Goal: Check status: Check status

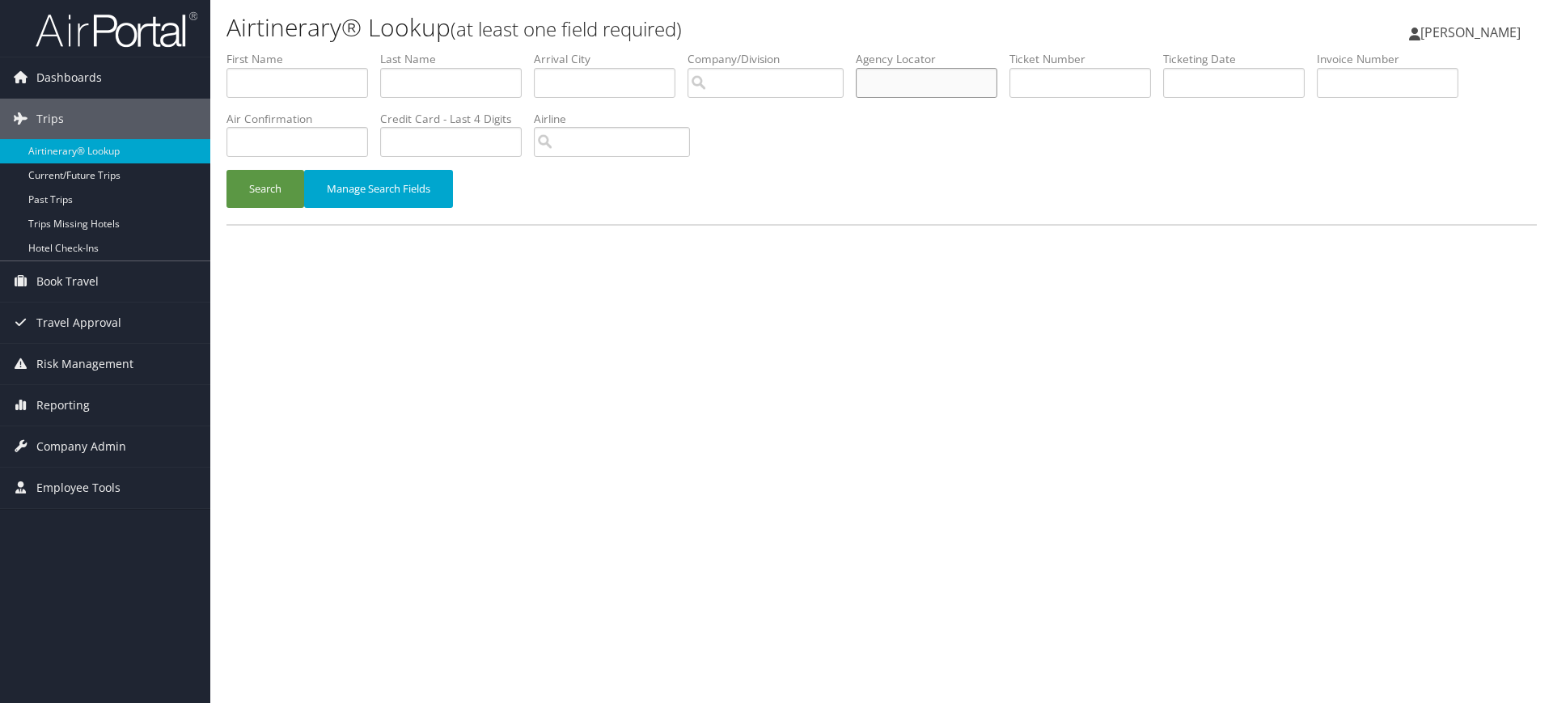
click at [902, 85] on input "text" at bounding box center [927, 83] width 142 height 30
paste input "DM8GP9"
click at [273, 192] on button "Search" at bounding box center [265, 189] width 78 height 38
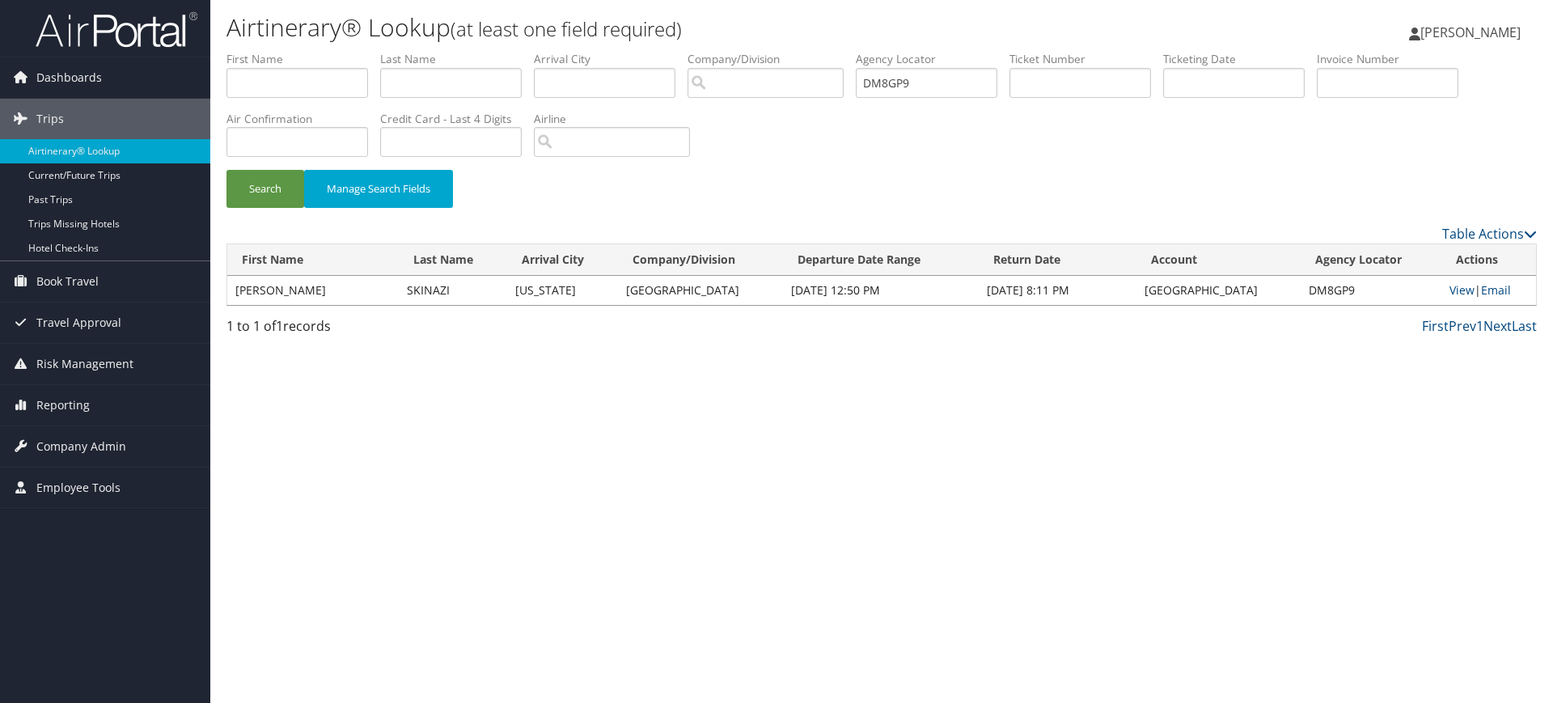
click at [1334, 289] on td "DM8GP9" at bounding box center [1370, 290] width 141 height 29
copy td "DM8GP9"
click at [1454, 289] on link "View" at bounding box center [1461, 289] width 25 height 15
click at [928, 76] on input "DM8GP9" at bounding box center [927, 83] width 142 height 30
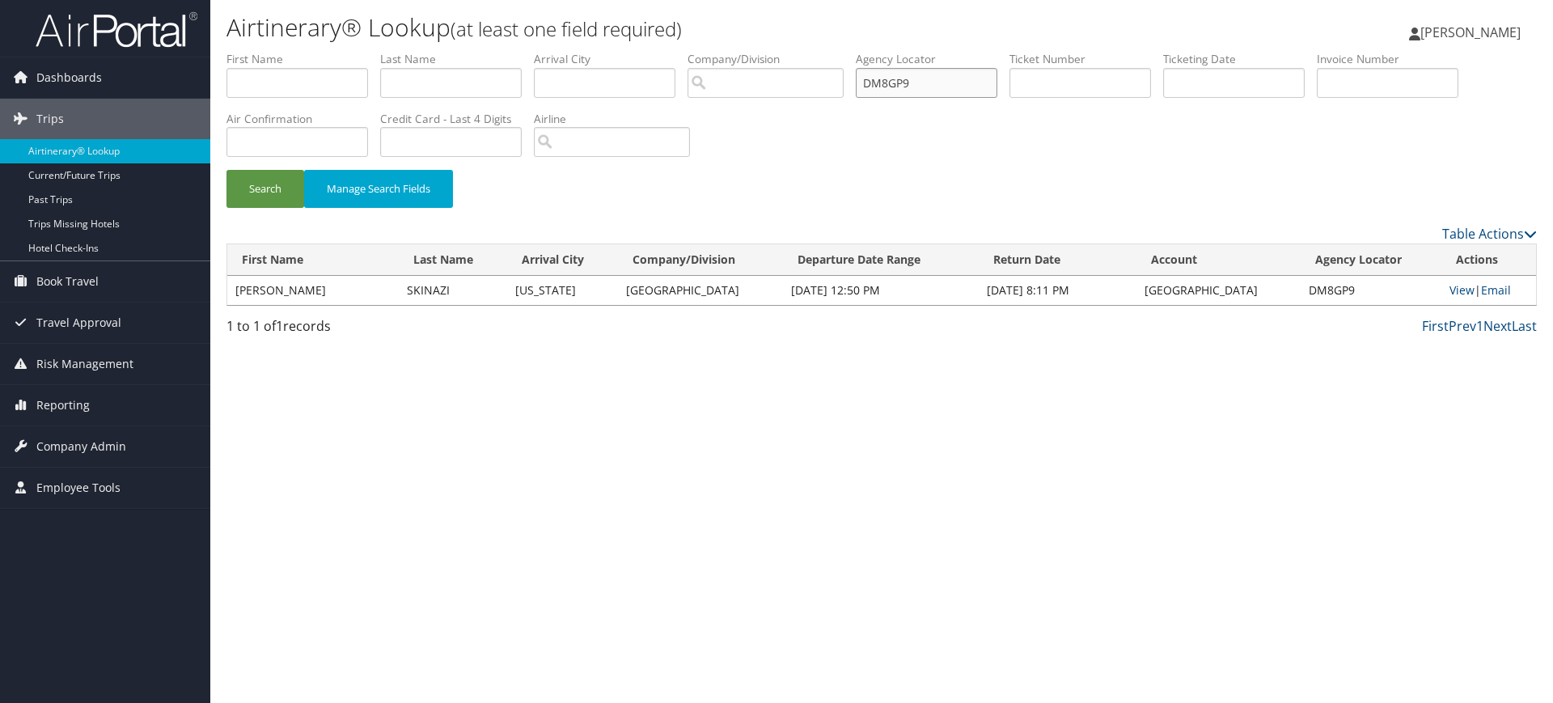
click at [928, 76] on input "DM8GP9" at bounding box center [927, 83] width 142 height 30
paste input "LMRVN"
type input "DLMRVN"
click at [274, 185] on button "Search" at bounding box center [265, 189] width 78 height 38
click at [1460, 287] on link "View" at bounding box center [1472, 289] width 25 height 15
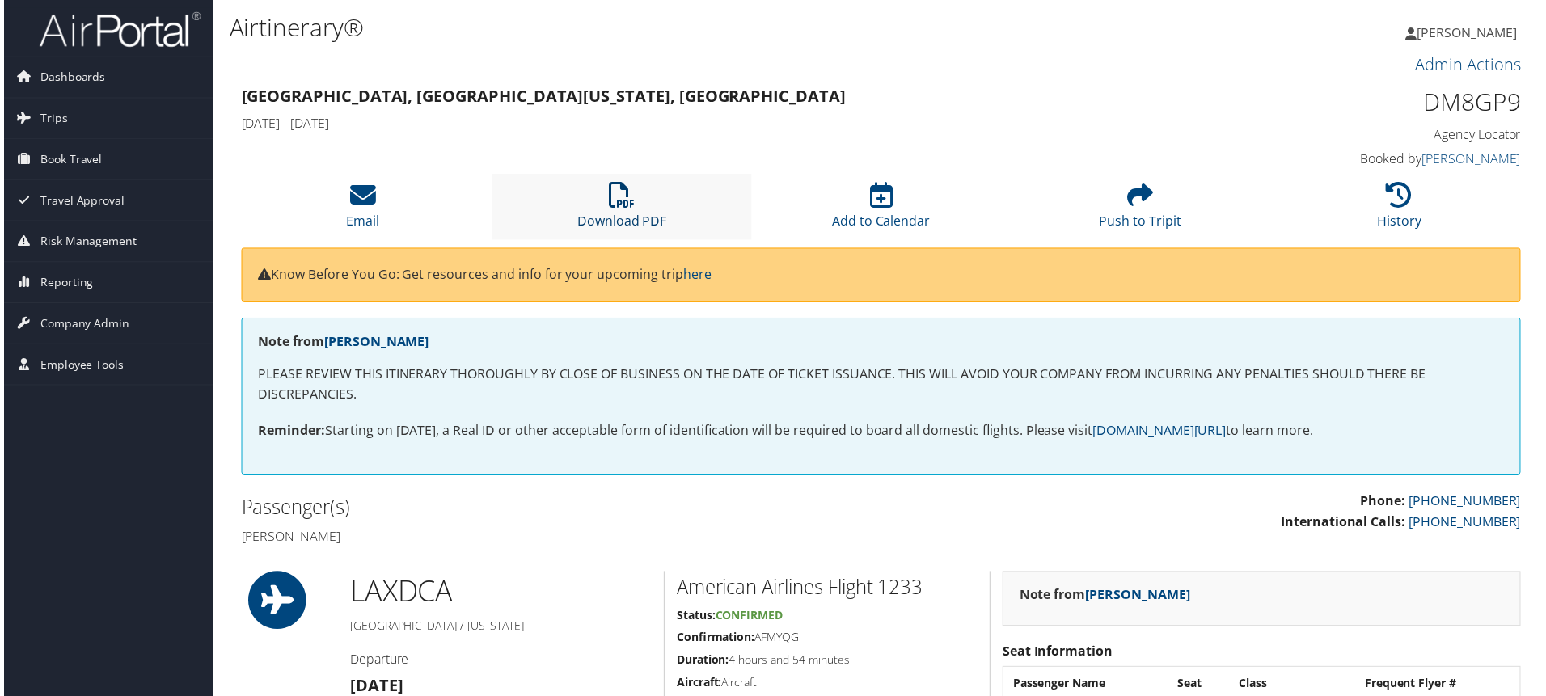
click at [622, 212] on link "Download PDF" at bounding box center [622, 211] width 90 height 39
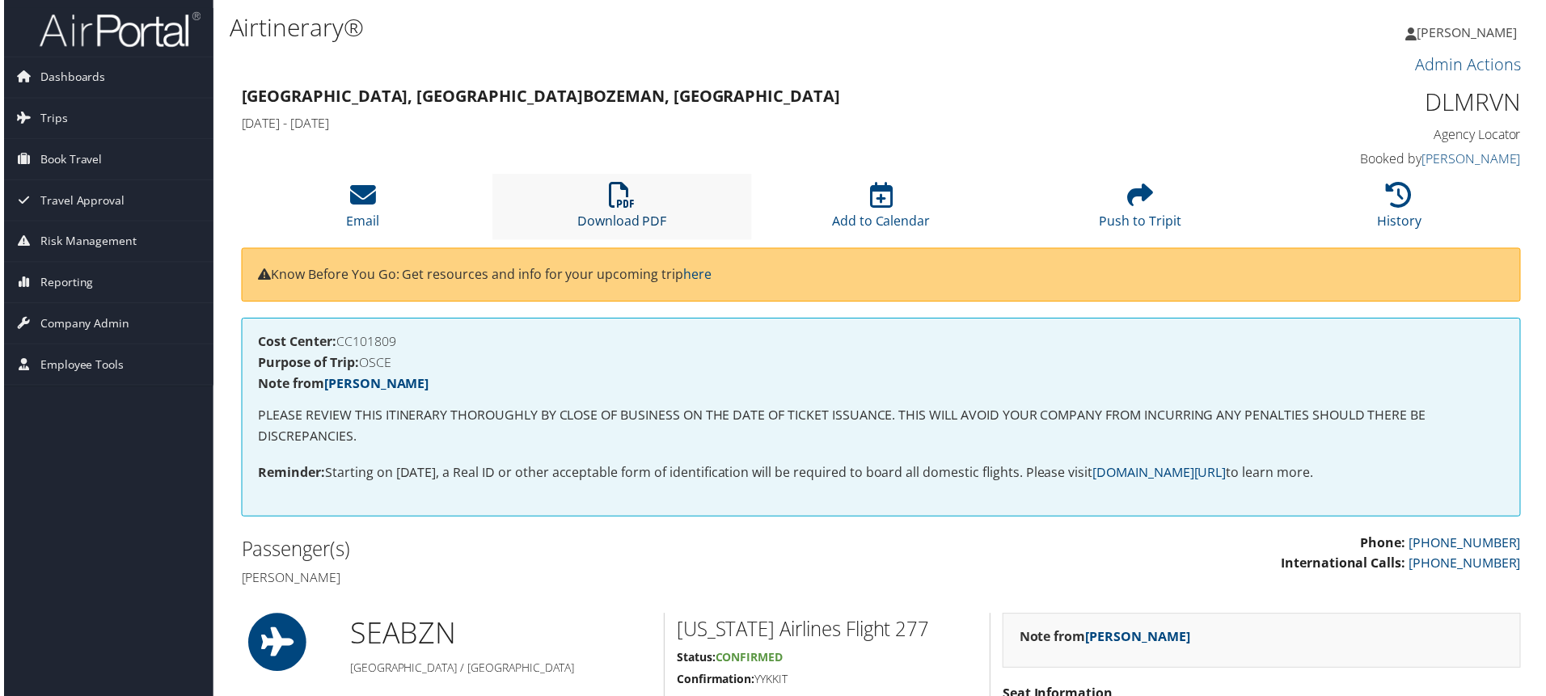
click at [627, 200] on icon at bounding box center [621, 196] width 26 height 26
